Goal: Task Accomplishment & Management: Use online tool/utility

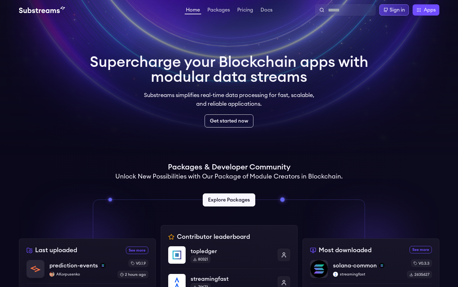
click at [397, 10] on div "Sign in" at bounding box center [397, 9] width 15 height 7
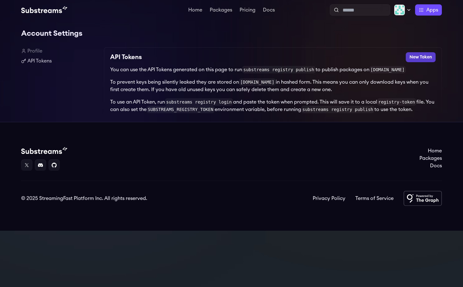
click at [413, 58] on button "New Token" at bounding box center [421, 57] width 30 height 10
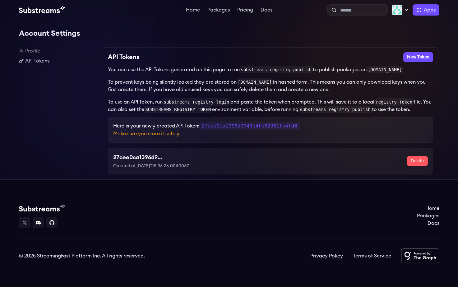
click at [250, 127] on code "27cee0ca1396d9943b4fe62381fe4fd0" at bounding box center [249, 126] width 100 height 8
copy code "27cee0ca1396d9943b4fe62381fe4fd0"
